Goal: Transaction & Acquisition: Book appointment/travel/reservation

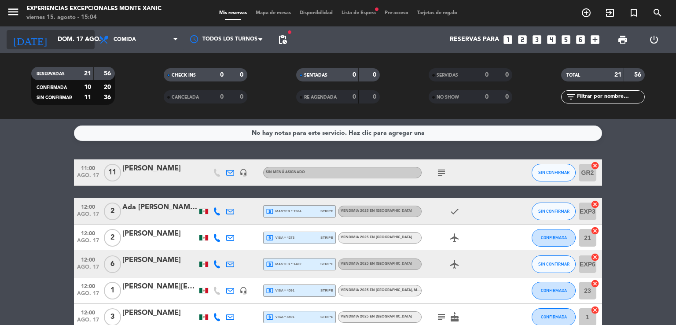
click at [90, 39] on icon "arrow_drop_down" at bounding box center [87, 39] width 11 height 11
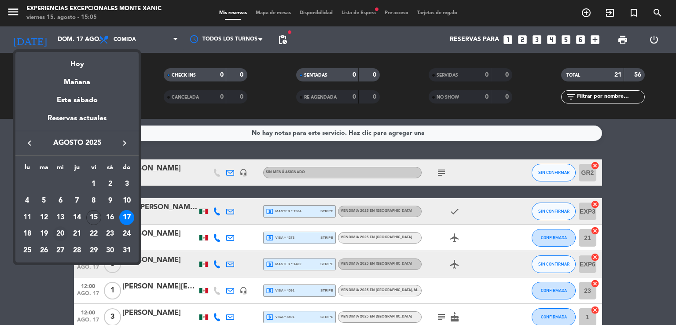
click at [62, 231] on div "20" at bounding box center [60, 233] width 15 height 15
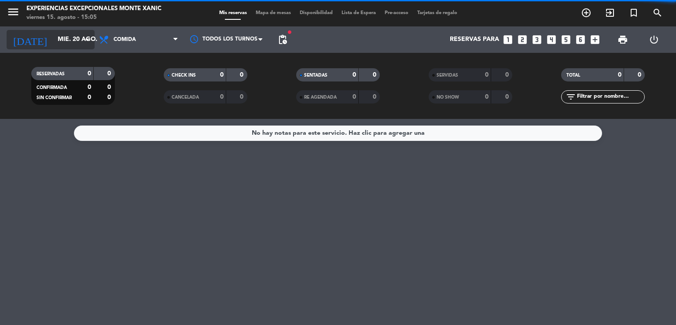
click at [85, 39] on icon "arrow_drop_down" at bounding box center [87, 39] width 11 height 11
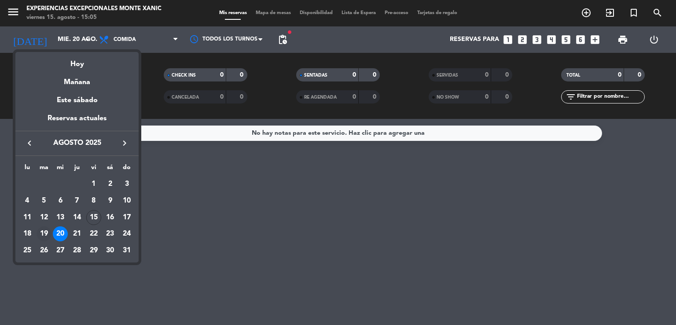
click at [40, 237] on div "19" at bounding box center [44, 233] width 15 height 15
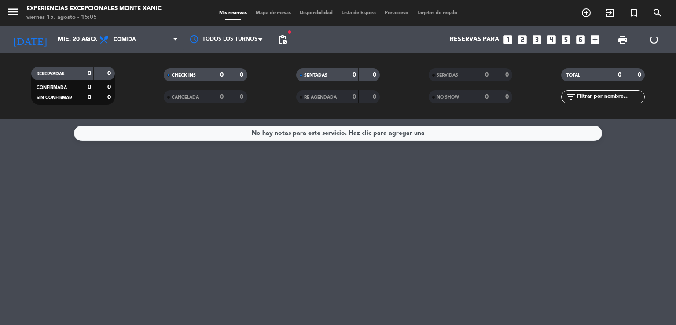
type input "[DATE] ago."
click at [584, 13] on icon "add_circle_outline" at bounding box center [586, 12] width 11 height 11
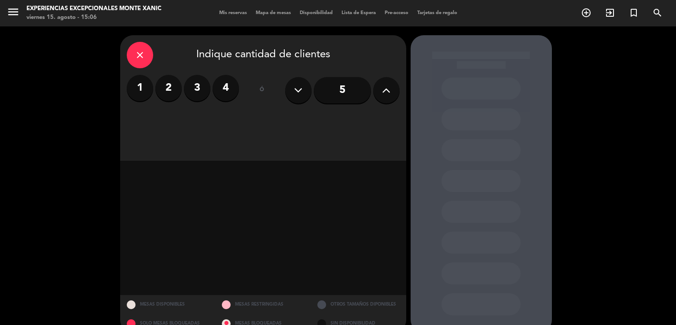
click at [164, 95] on label "2" at bounding box center [168, 88] width 26 height 26
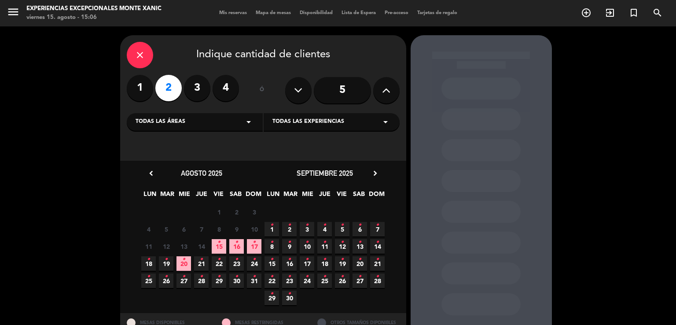
click at [167, 263] on icon "•" at bounding box center [166, 259] width 3 height 14
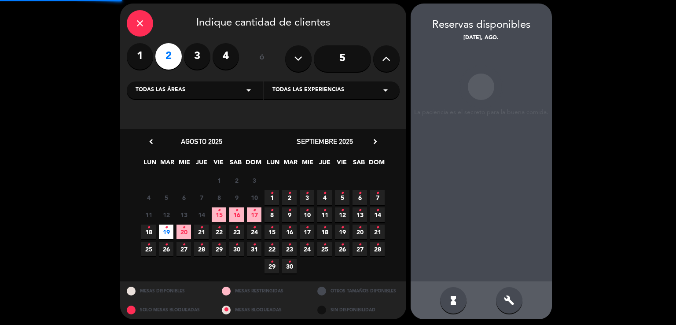
scroll to position [34, 0]
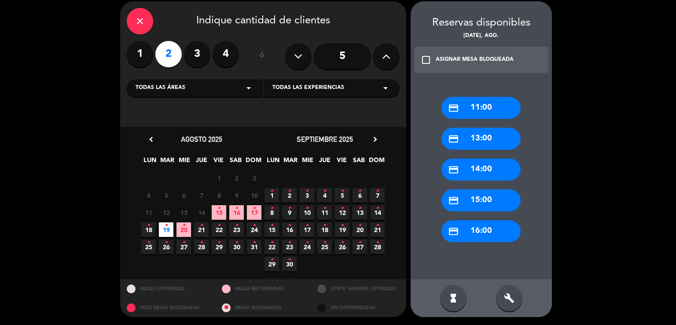
click at [465, 113] on div "credit_card 11:00" at bounding box center [480, 108] width 79 height 22
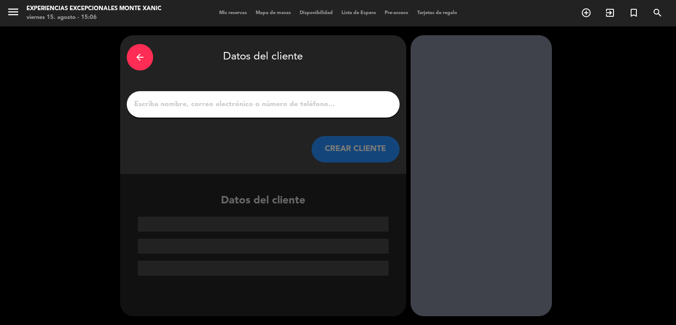
scroll to position [0, 0]
click at [293, 99] on input "1" at bounding box center [263, 104] width 260 height 12
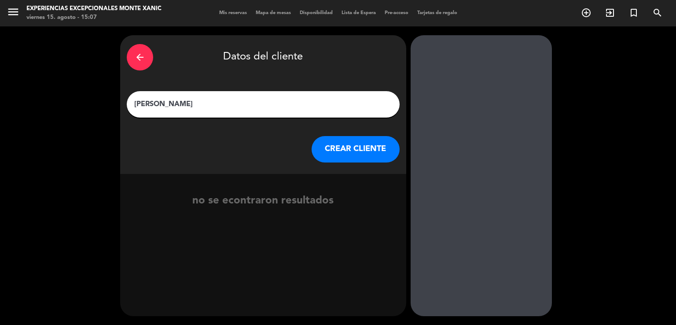
type input "[PERSON_NAME]"
click at [358, 139] on button "CREAR CLIENTE" at bounding box center [355, 149] width 88 height 26
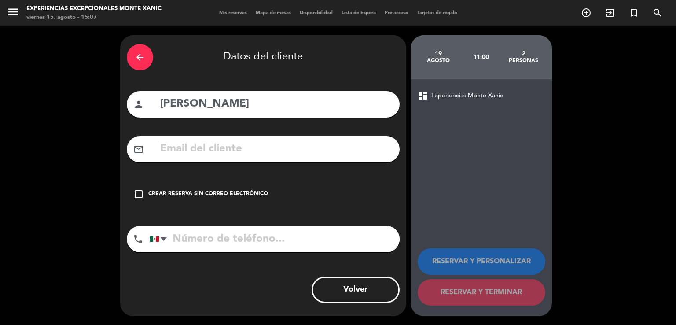
click at [237, 157] on input "text" at bounding box center [276, 149] width 234 height 18
click at [199, 197] on div "Crear reserva sin correo electrónico" at bounding box center [208, 194] width 120 height 9
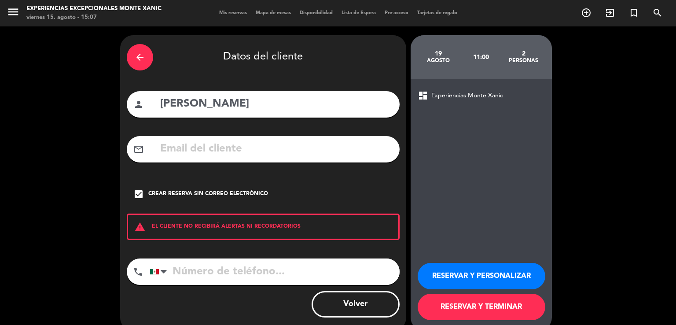
click at [525, 271] on button "RESERVAR Y PERSONALIZAR" at bounding box center [481, 276] width 128 height 26
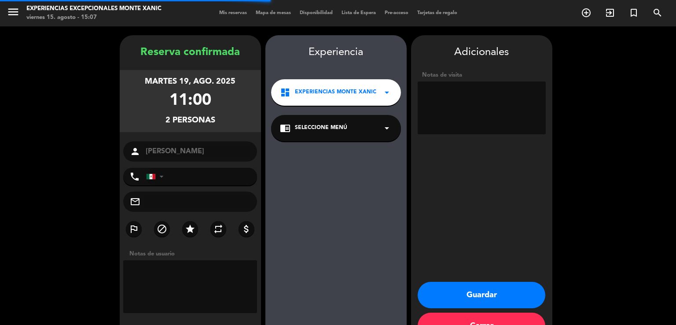
scroll to position [27, 0]
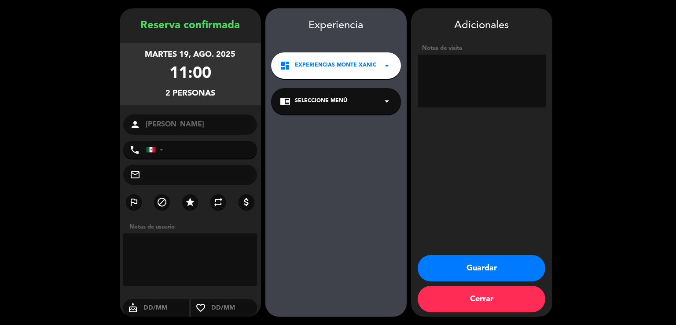
click at [463, 72] on textarea at bounding box center [481, 81] width 128 height 53
type textarea "c"
type textarea "CORTESIA HANS"
click at [292, 136] on div "Experiencia dashboard Experiencias Monte Xanic arrow_drop_down chrome_reader_mo…" at bounding box center [335, 171] width 141 height 308
click at [475, 266] on button "Guardar" at bounding box center [481, 268] width 128 height 26
